Goal: Find specific fact: Find specific fact

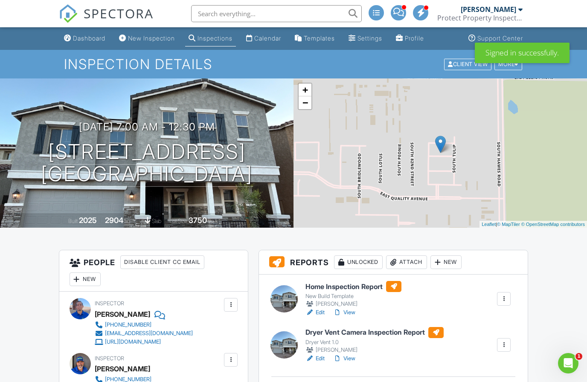
click at [231, 21] on input "text" at bounding box center [276, 13] width 171 height 17
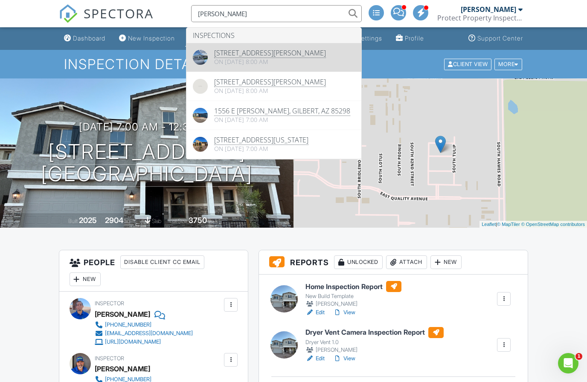
type input "Jude"
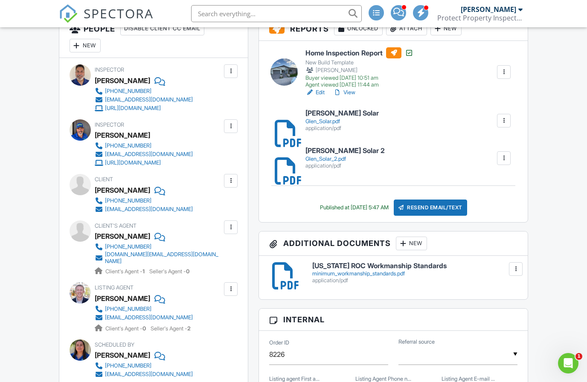
scroll to position [233, 0]
click at [327, 158] on div "Glen_Solar_2.pdf" at bounding box center [344, 159] width 79 height 7
click at [329, 122] on div "Glen_Solar.pdf" at bounding box center [341, 121] width 73 height 7
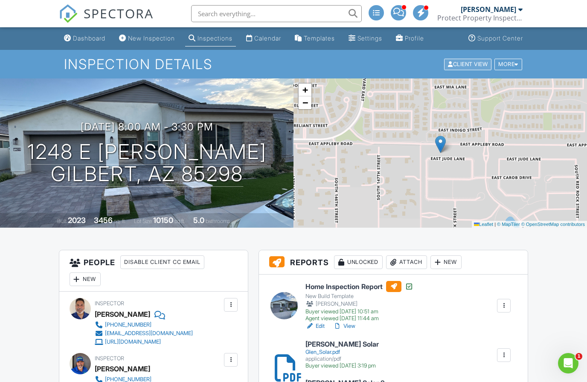
click at [473, 65] on div "Client View" at bounding box center [467, 64] width 47 height 12
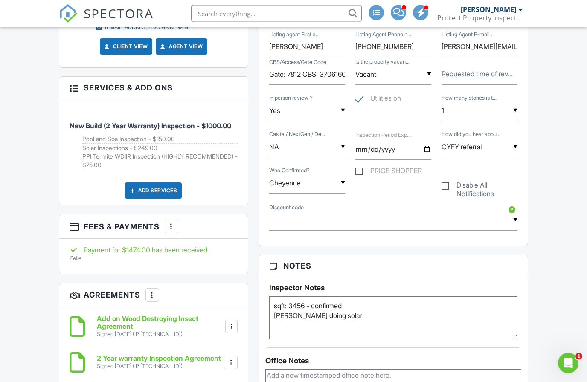
scroll to position [581, 0]
click at [171, 222] on div at bounding box center [171, 226] width 9 height 9
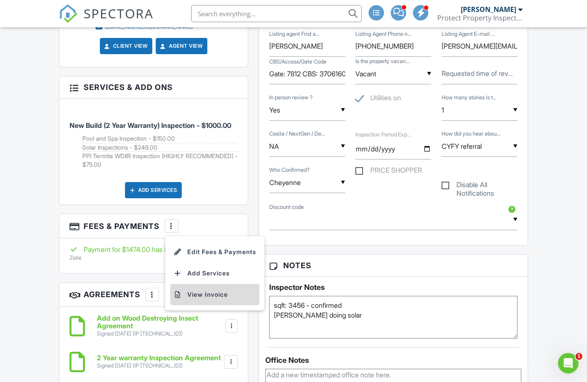
click at [206, 289] on li "View Invoice" at bounding box center [214, 294] width 89 height 21
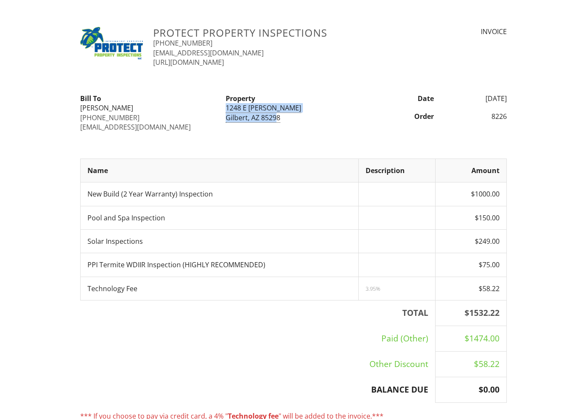
drag, startPoint x: 277, startPoint y: 117, endPoint x: 225, endPoint y: 106, distance: 53.6
click at [225, 106] on div "Property [STREET_ADDRESS][PERSON_NAME]" at bounding box center [293, 108] width 145 height 29
copy div "[STREET_ADDRESS][PERSON_NAME]"
